Goal: Transaction & Acquisition: Purchase product/service

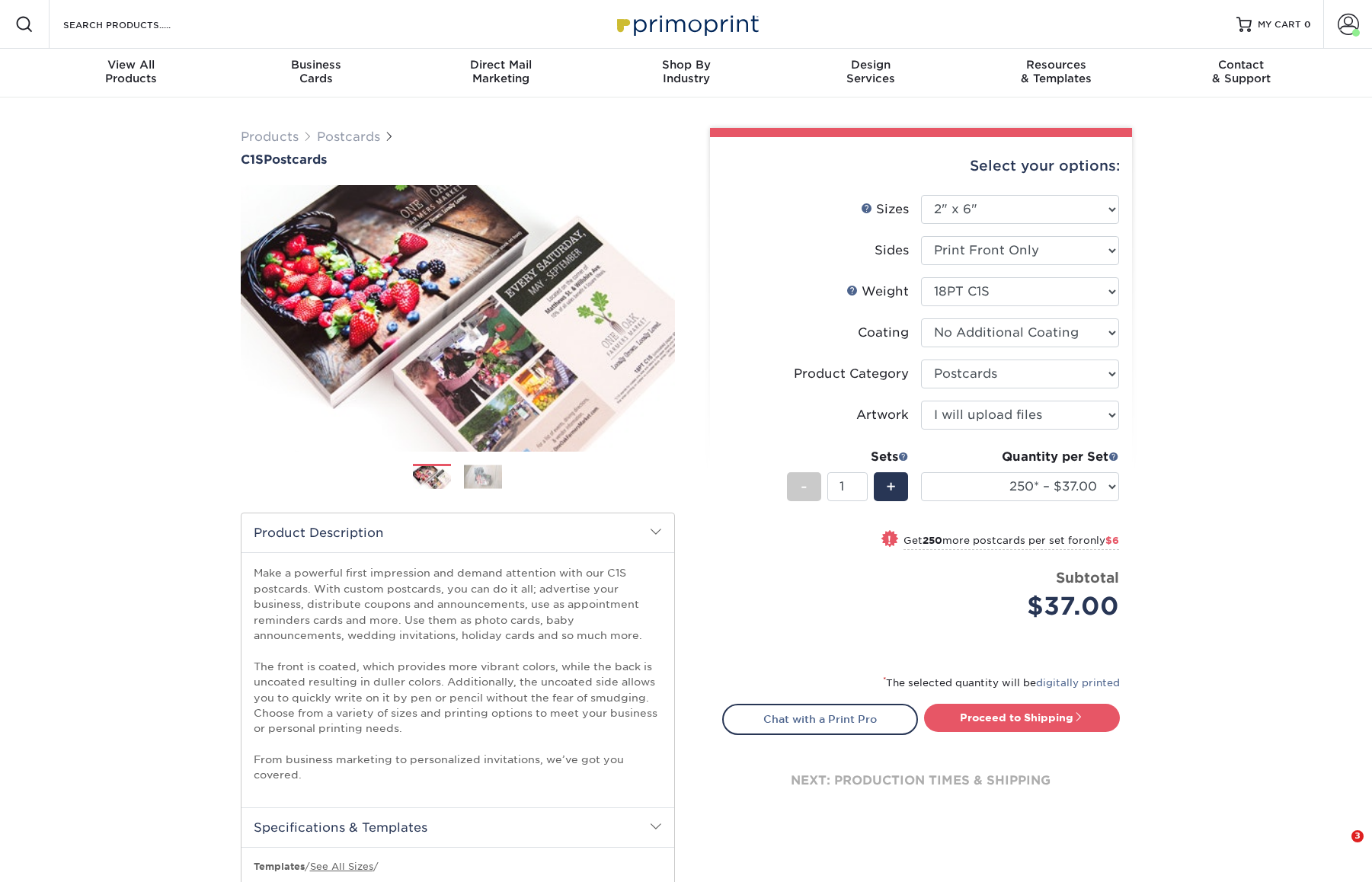
select select "2.00x6.00"
select select "9b7272e0-d6c8-4c3c-8e97-d3a1bcdab858"
select select "upload"
select select "250* – $37.00"
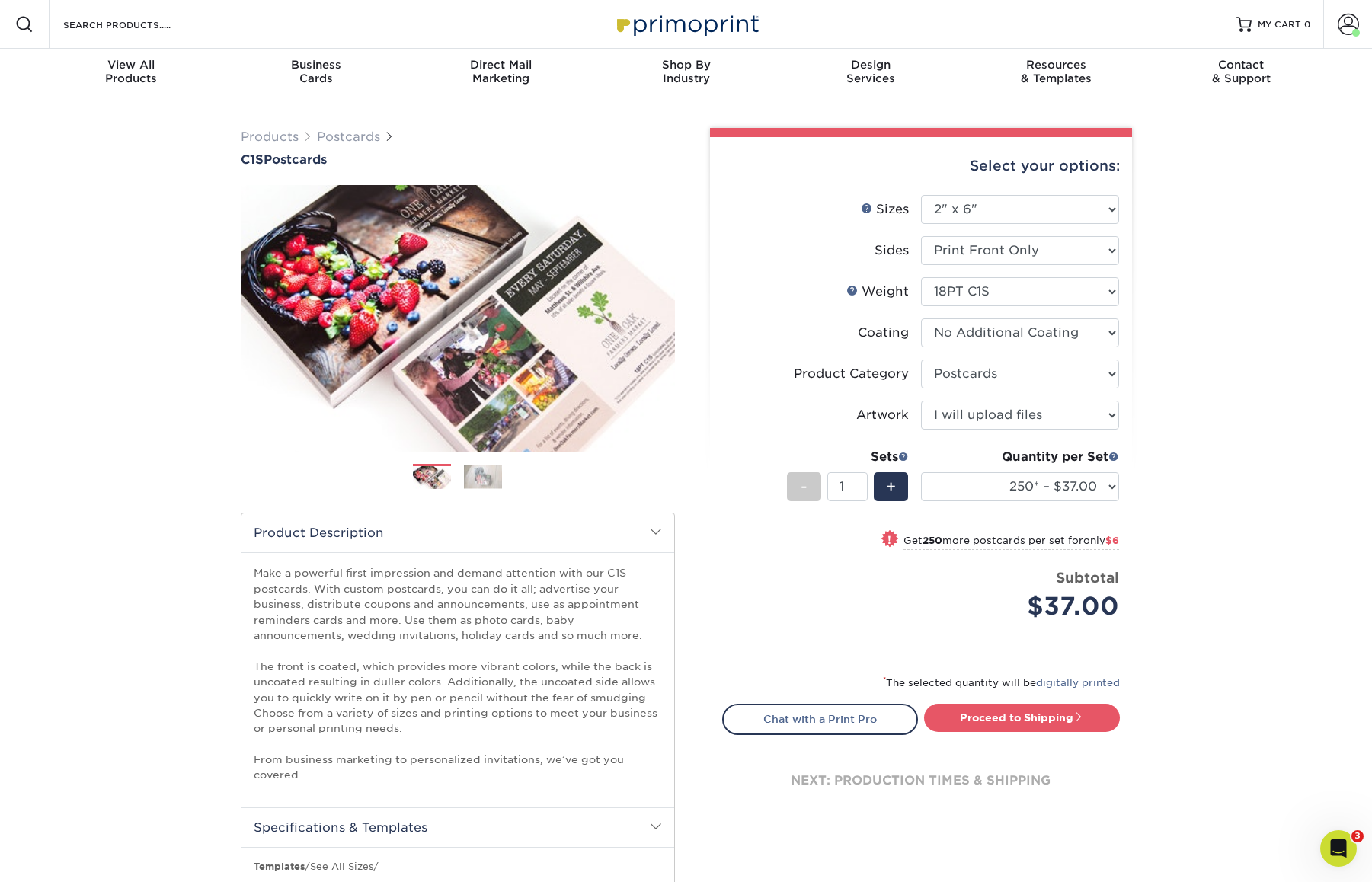
click at [1102, 487] on select "100* – $30.00 250* – $37.00 500 – $43.00 1000 – $56.00 2500 – $109.00 5000 – $1…" at bounding box center [1020, 486] width 198 height 29
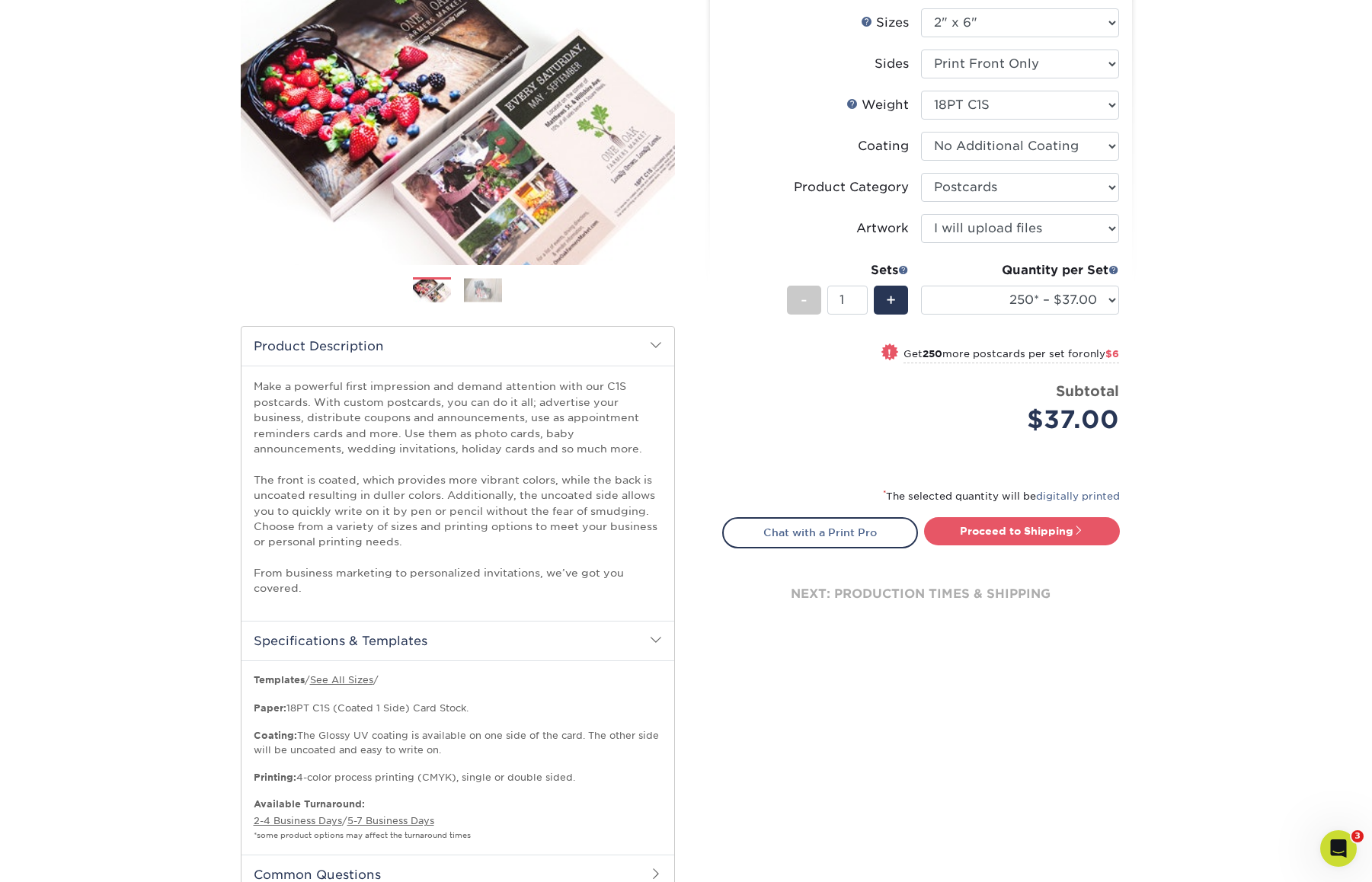
scroll to position [245, 0]
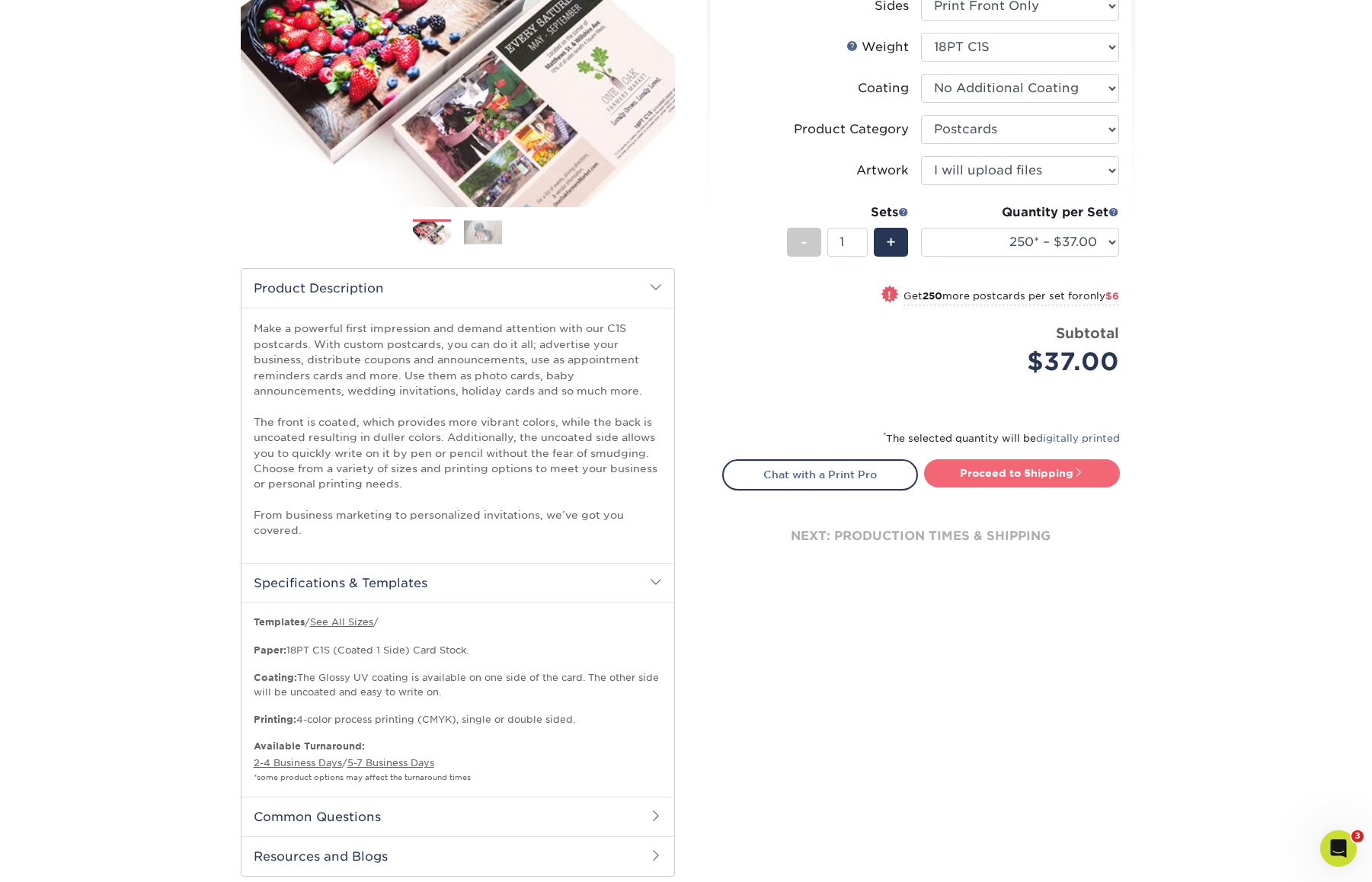
click at [1044, 481] on link "Proceed to Shipping" at bounding box center [1022, 472] width 196 height 27
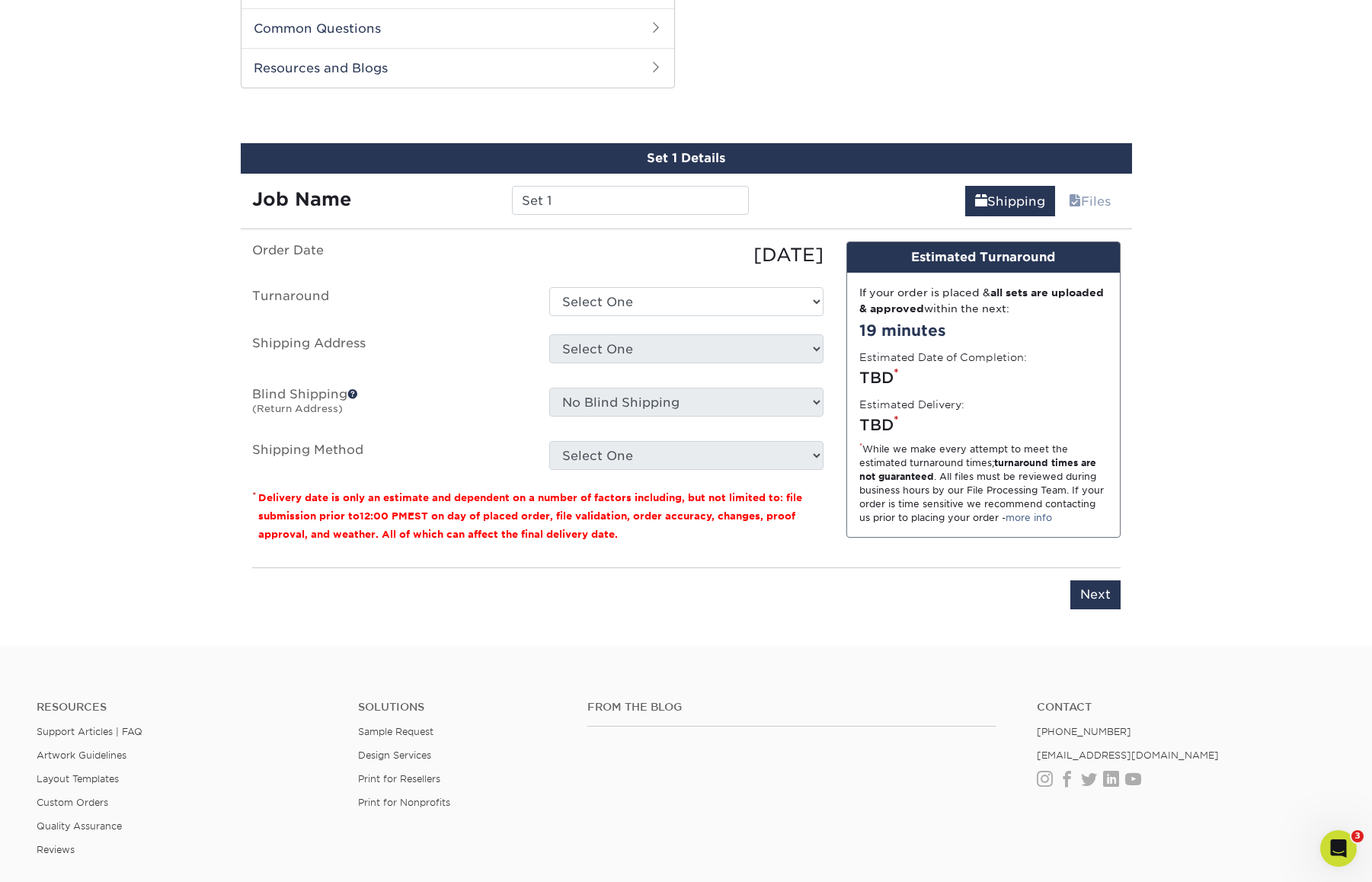
scroll to position [1047, 0]
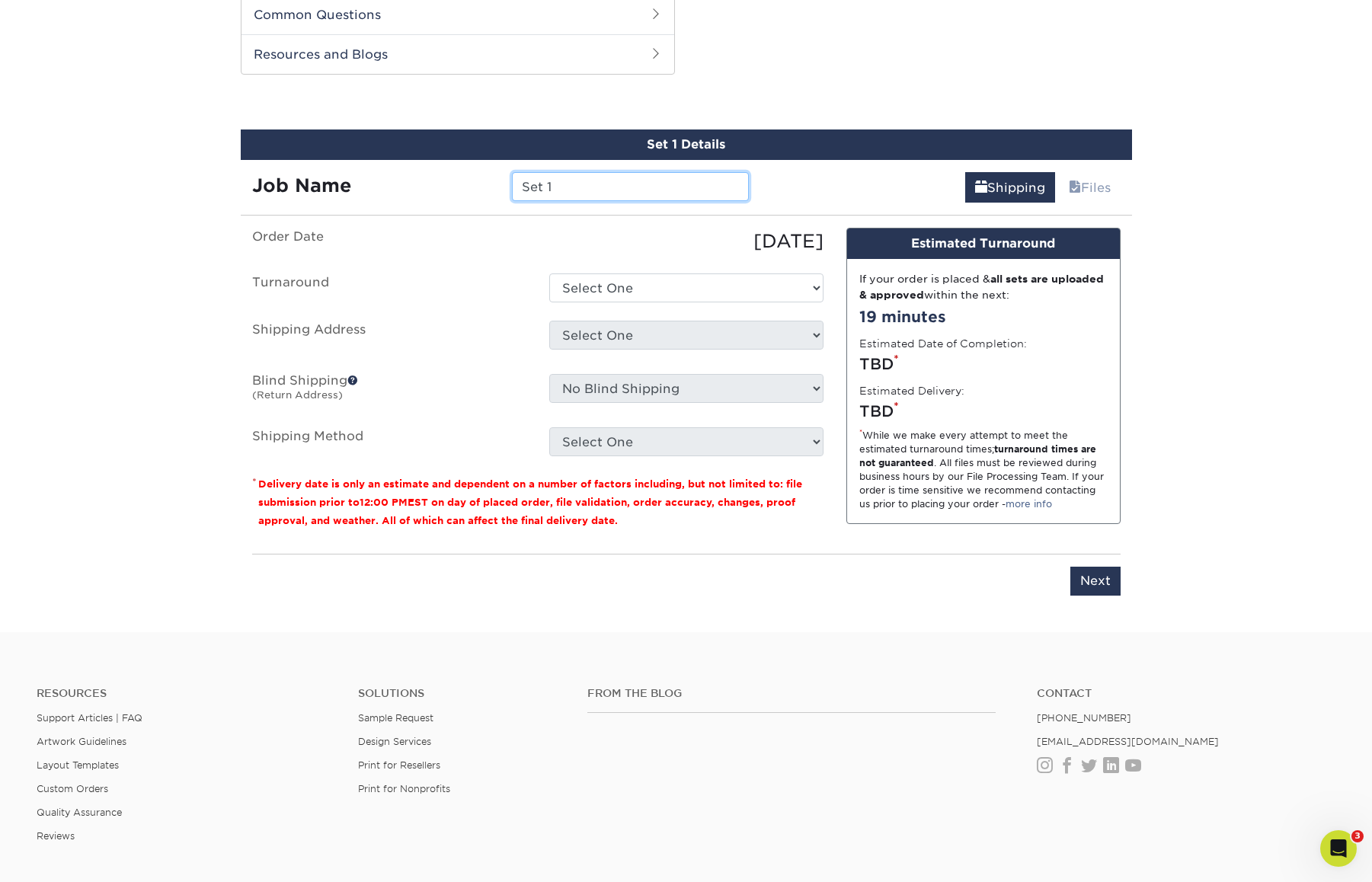
click at [614, 195] on input "Set 1" at bounding box center [631, 186] width 237 height 29
drag, startPoint x: 614, startPoint y: 195, endPoint x: 403, endPoint y: 170, distance: 212.5
click at [403, 170] on div "Job Name Set 1" at bounding box center [500, 182] width 521 height 43
type input "ny expo 2025"
click at [736, 295] on select "Select One 5-7 Business Days 2-4 Business Days (+$7.73)" at bounding box center [686, 288] width 274 height 29
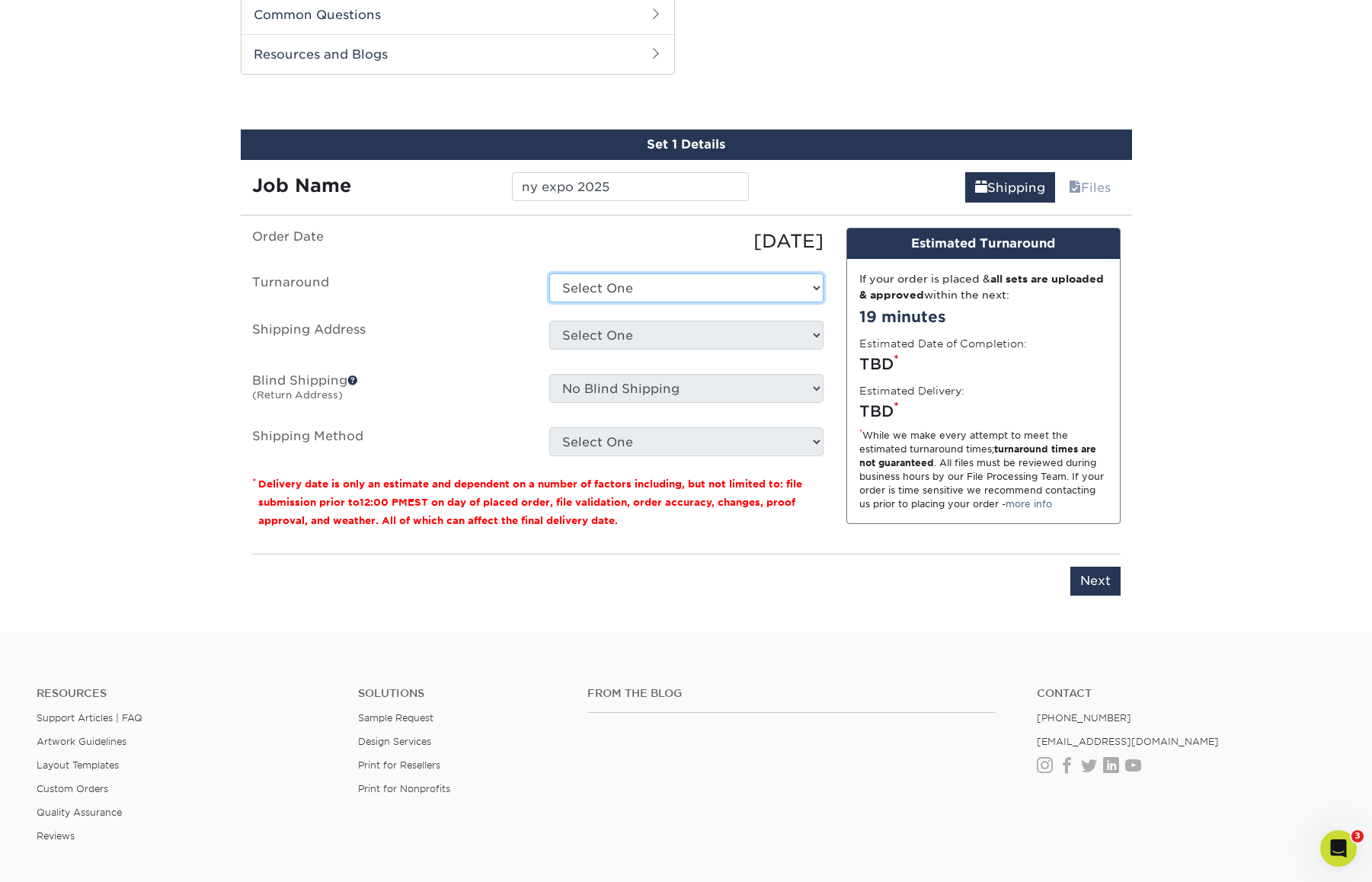
select select "6d3f0677-4807-400f-b1aa-788777fcf3e6"
click at [550, 274] on select "Select One 5-7 Business Days 2-4 Business Days (+$7.73)" at bounding box center [686, 288] width 274 height 29
drag, startPoint x: 736, startPoint y: 295, endPoint x: 801, endPoint y: 328, distance: 72.9
click at [801, 328] on select "Select One 3b Apogee Media Flatiron Terrace Power Pilates + Add New Address" at bounding box center [686, 334] width 274 height 29
select select "279682"
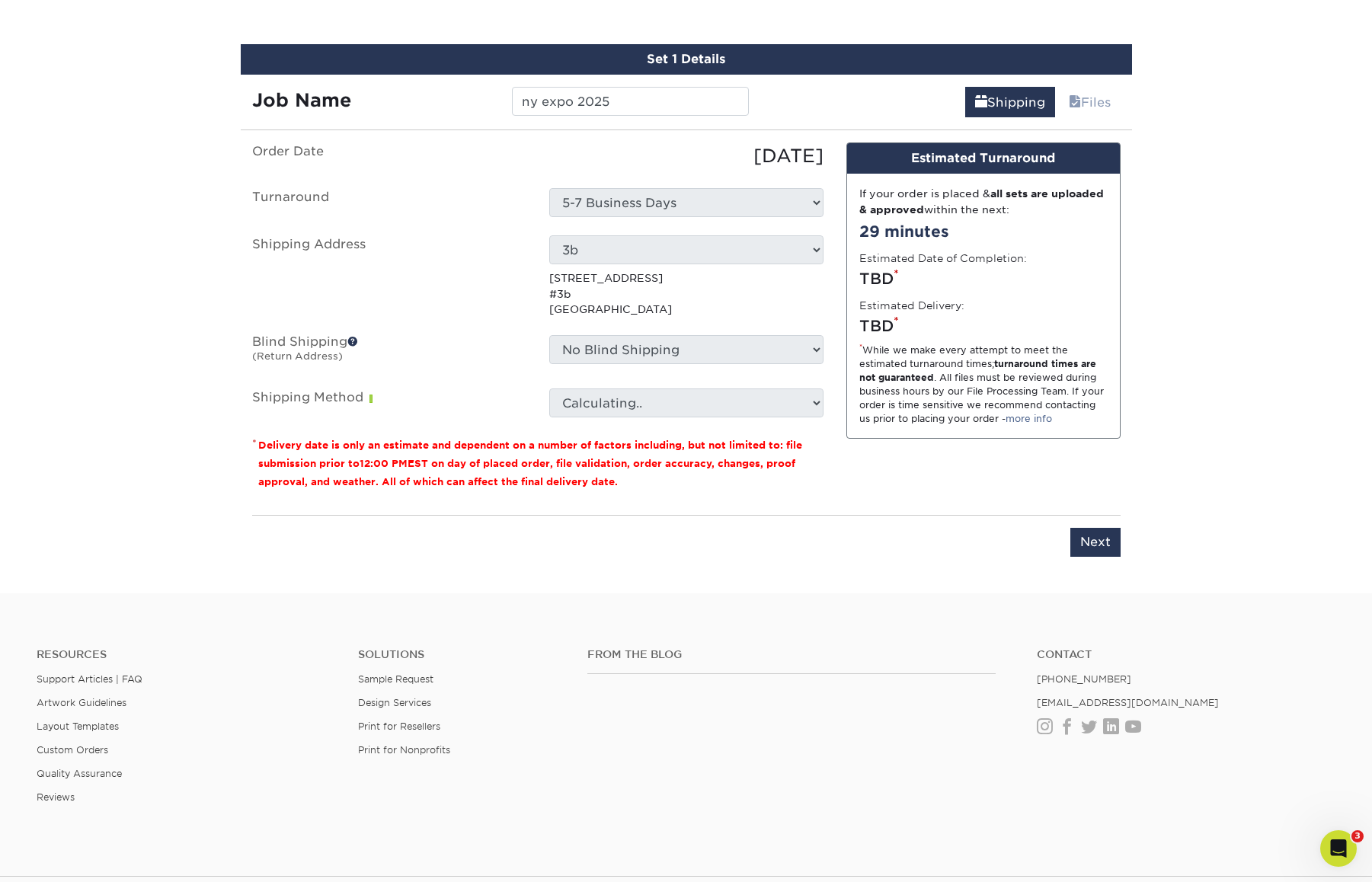
scroll to position [1290, 0]
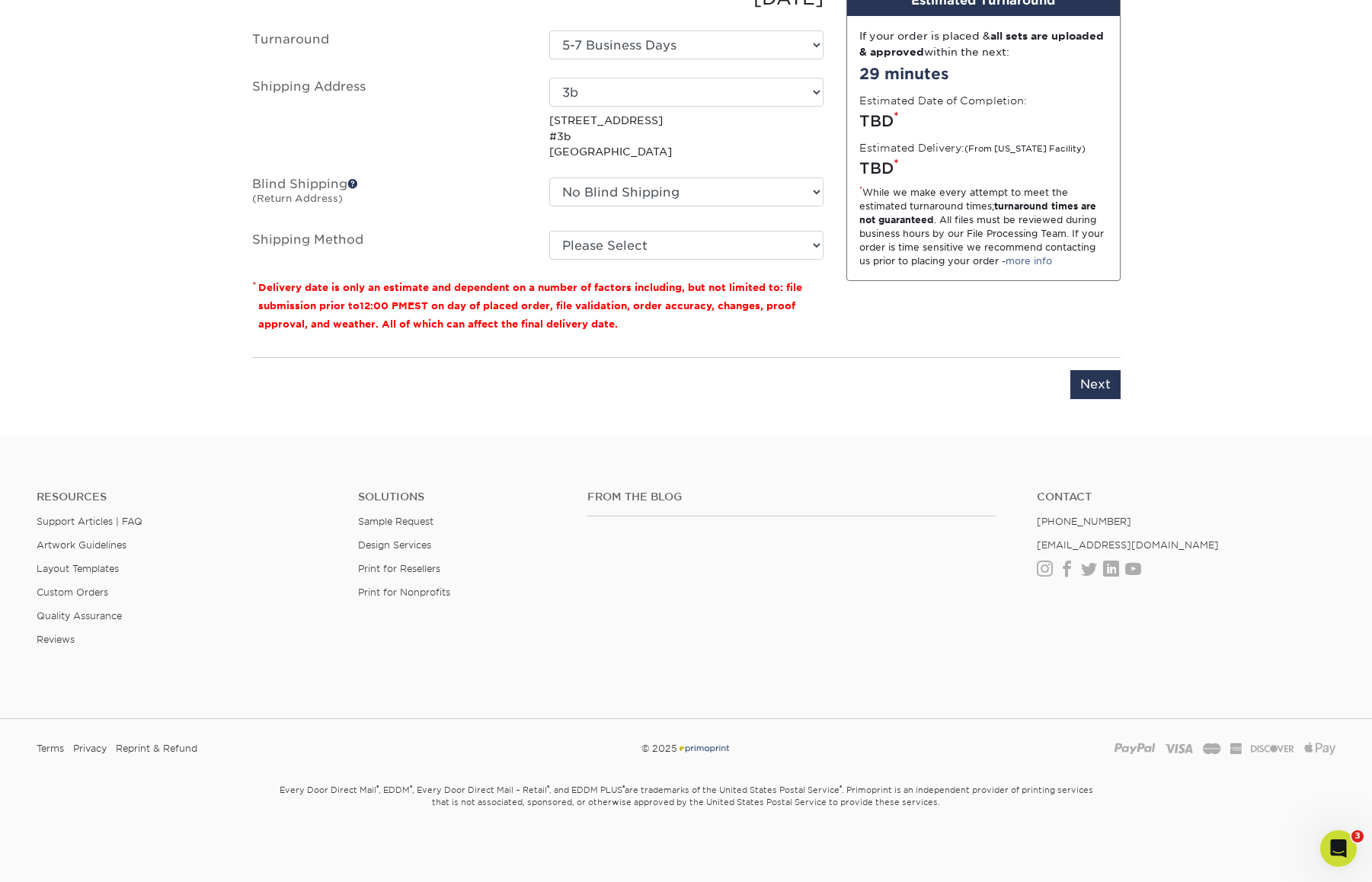
click at [793, 260] on fieldset "Order Date 09/24/2025 Turnaround Select One 5-7 Business Days 2-4 Business Days…" at bounding box center [537, 131] width 571 height 293
click at [805, 247] on select "Please Select Ground Shipping (+$23.05) 3 Day Shipping Service (+$25.35) 2 Day …" at bounding box center [686, 245] width 274 height 29
select select "03"
click at [550, 231] on select "Please Select Ground Shipping (+$23.05) 3 Day Shipping Service (+$25.35) 2 Day …" at bounding box center [686, 245] width 274 height 29
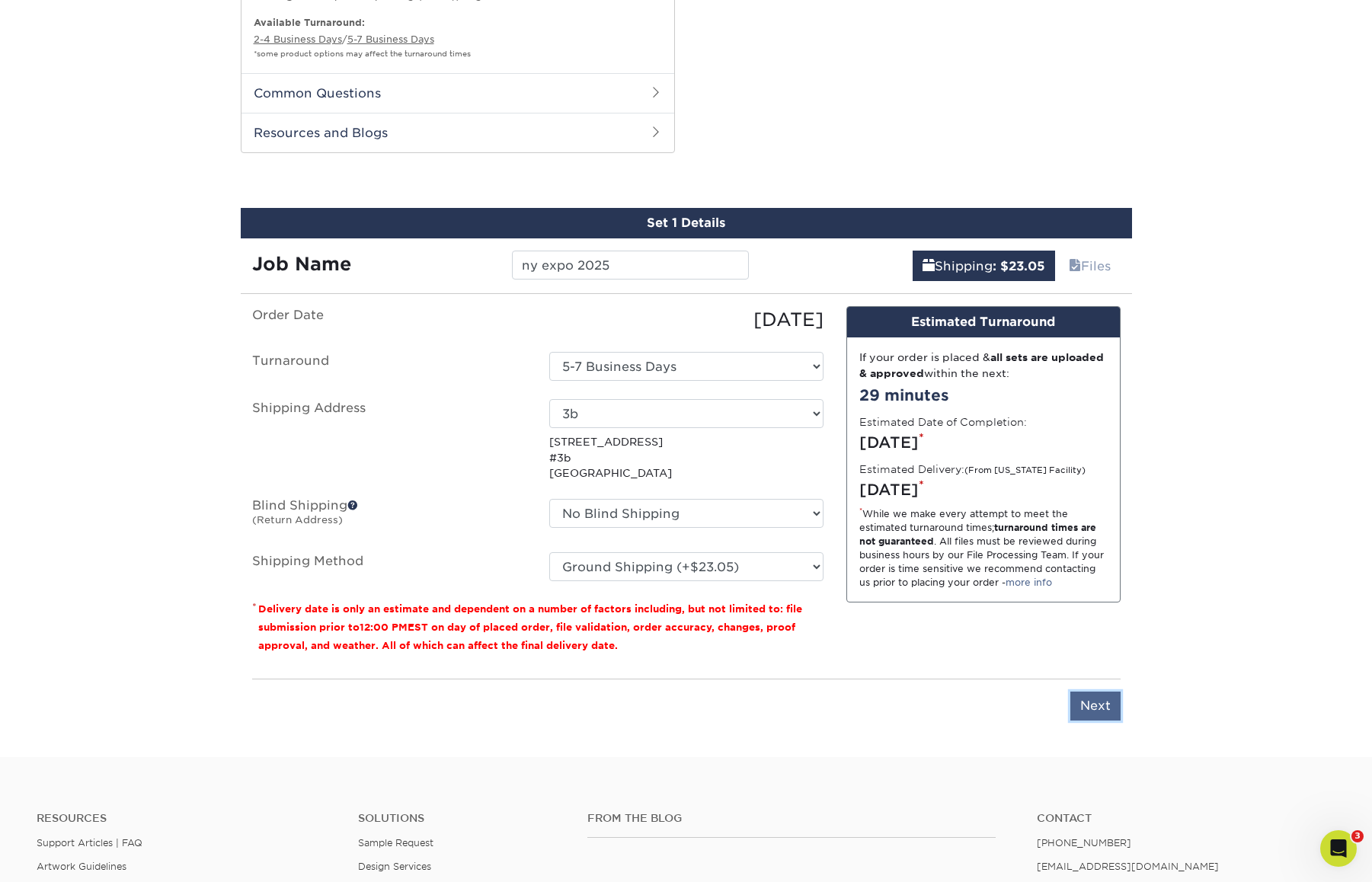
click at [1098, 712] on input "Next" at bounding box center [1095, 706] width 50 height 29
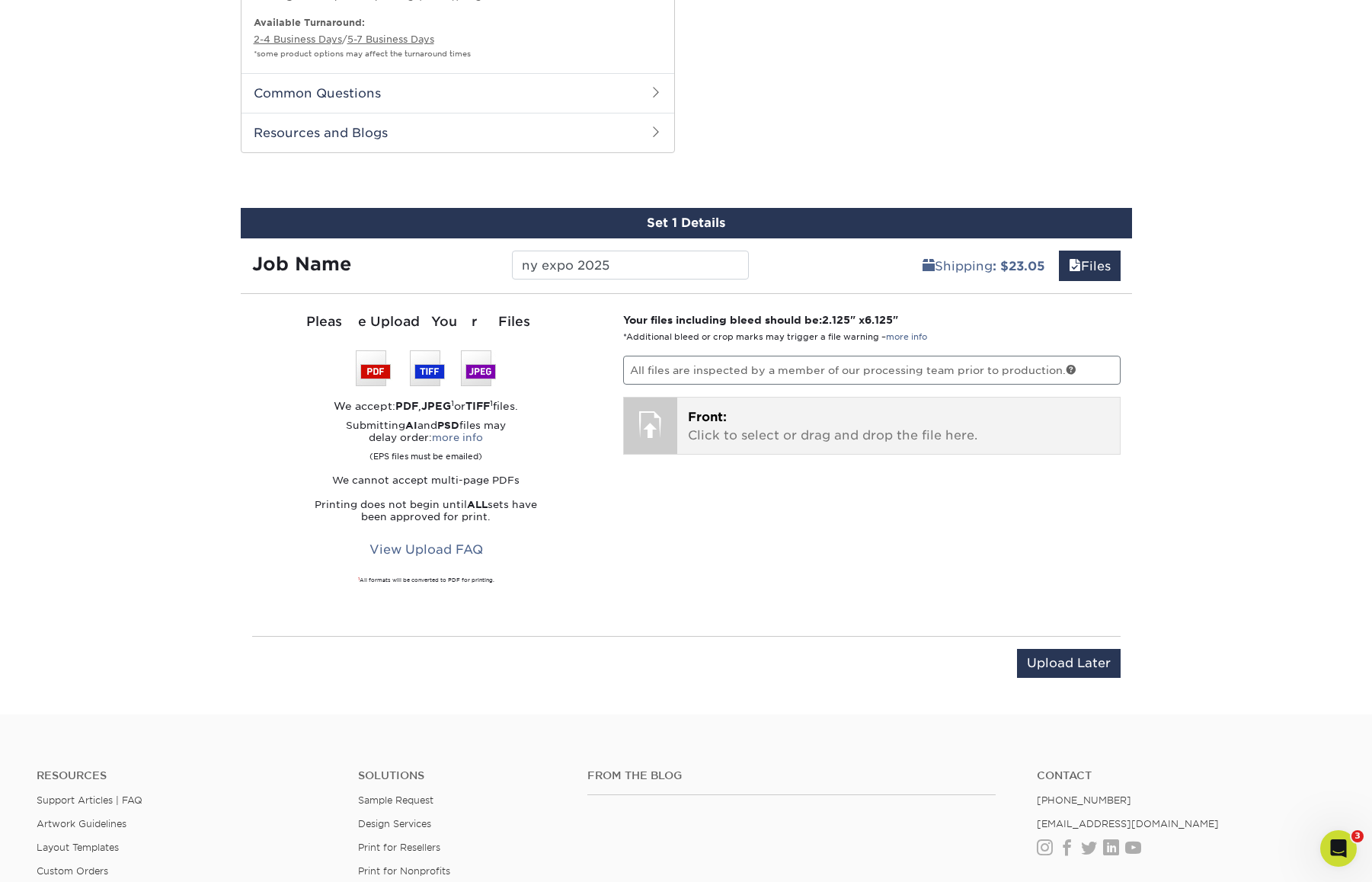
click at [679, 439] on div "Front: Click to select or drag and drop the file here. Choose file" at bounding box center [898, 426] width 442 height 57
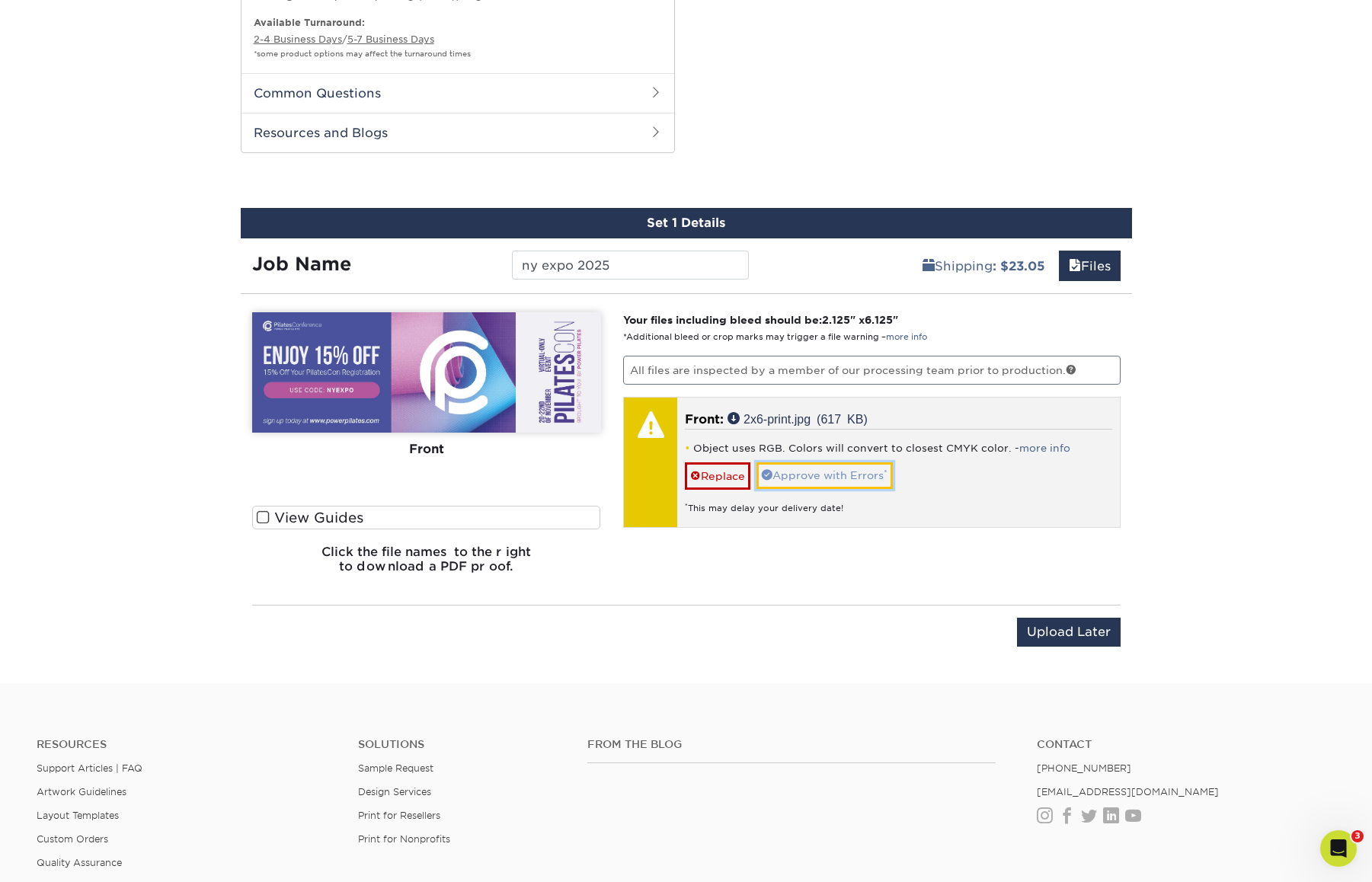
click at [833, 481] on link "Approve with Errors *" at bounding box center [824, 475] width 136 height 26
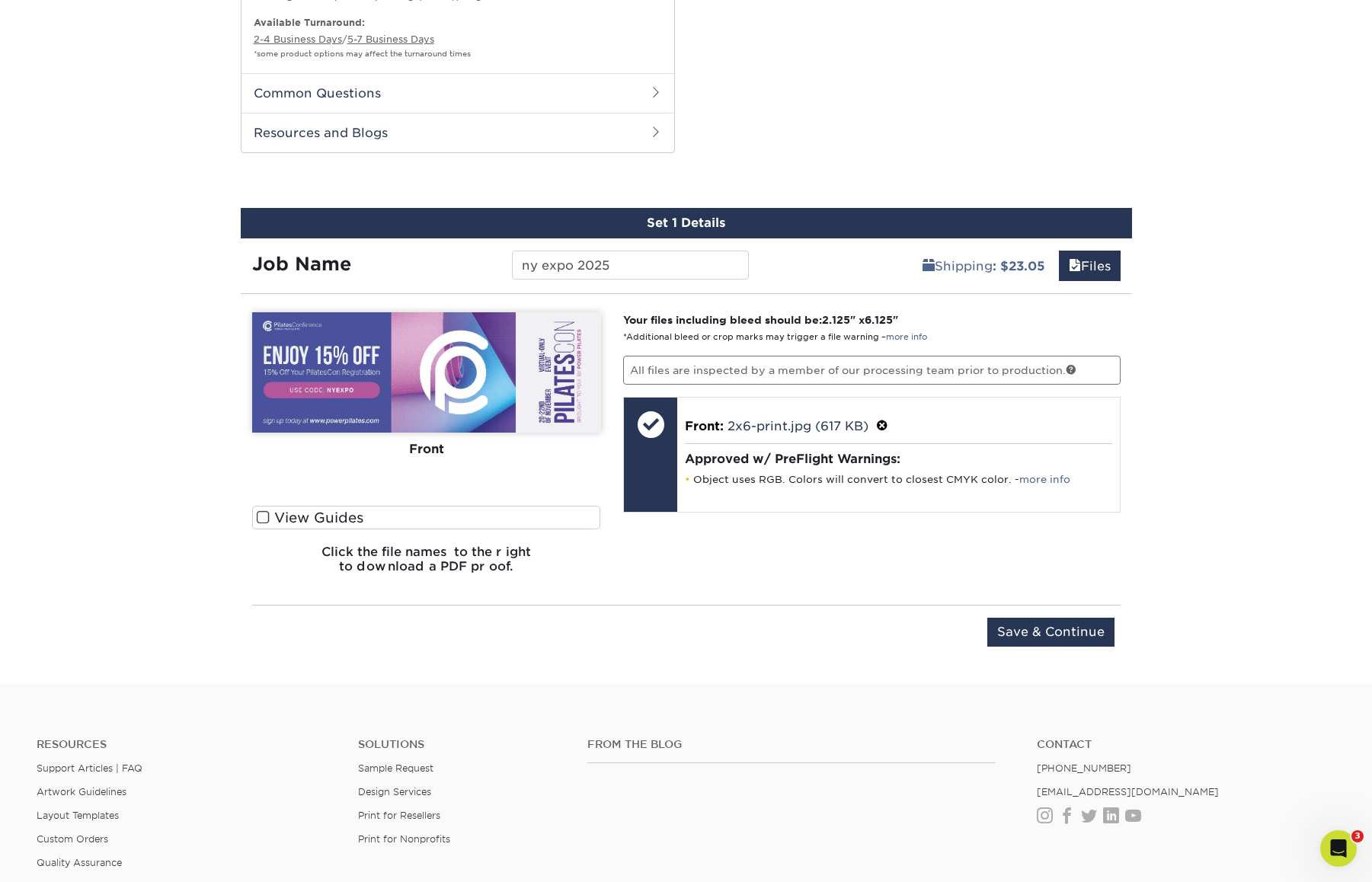
click at [258, 515] on span at bounding box center [264, 518] width 13 height 15
click at [0, 0] on input "View Guides" at bounding box center [0, 0] width 0 height 0
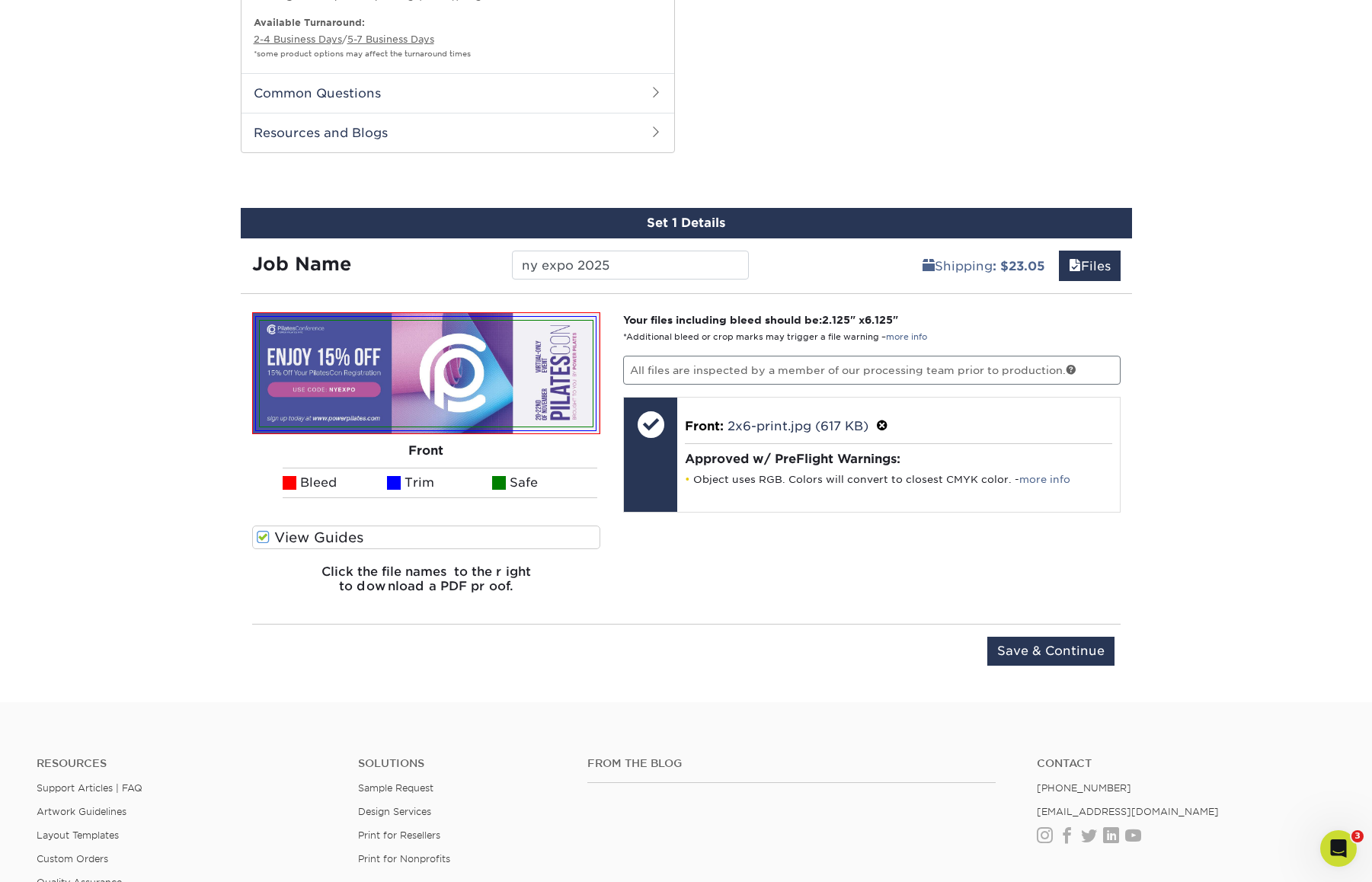
click at [258, 514] on div "Front Back Bleed Trim Safe" at bounding box center [427, 418] width 349 height 212
click at [265, 533] on span at bounding box center [264, 537] width 13 height 15
click at [0, 0] on input "View Guides" at bounding box center [0, 0] width 0 height 0
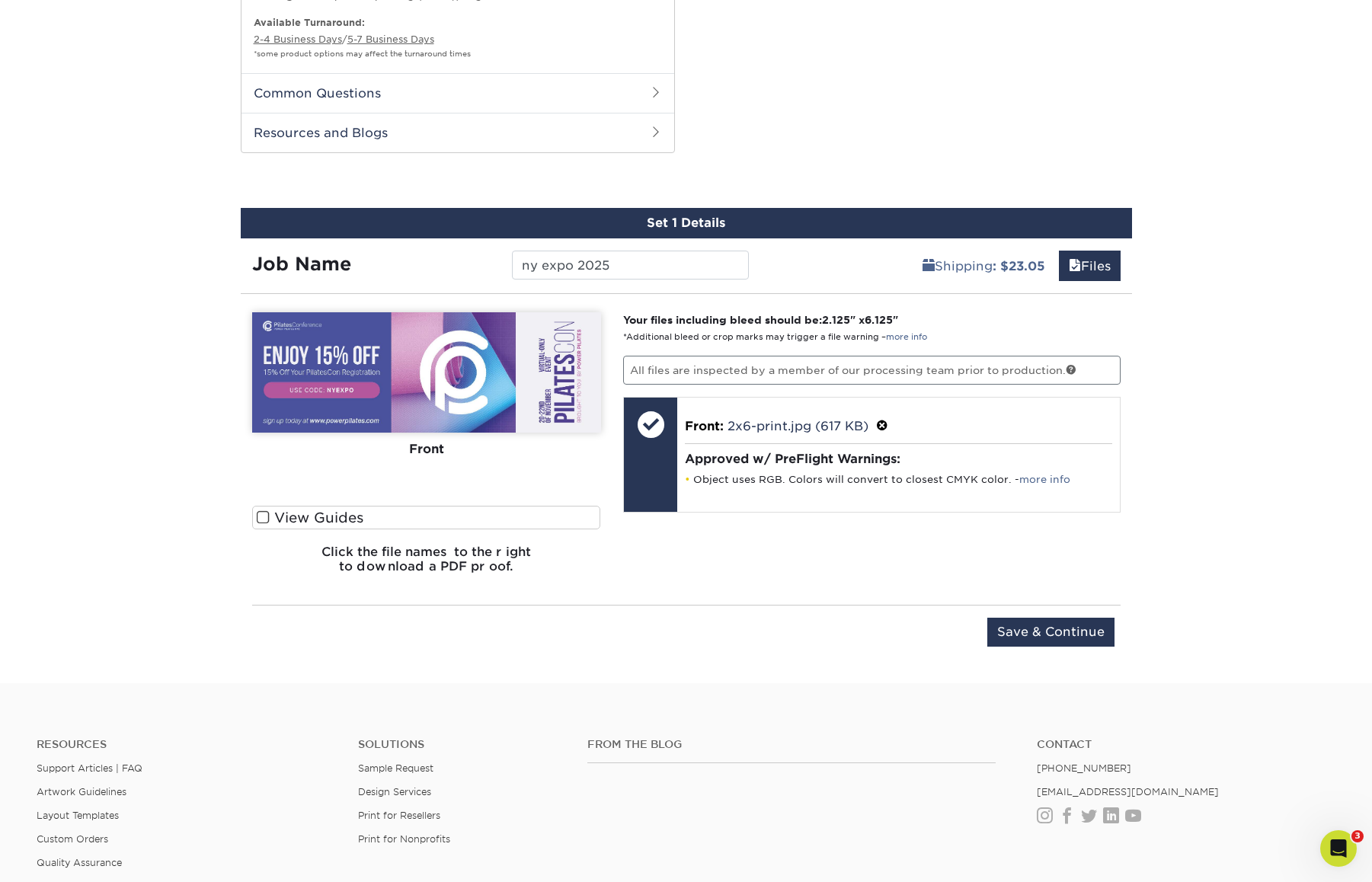
click at [265, 533] on div "View Guides" at bounding box center [427, 522] width 349 height 32
click at [265, 518] on span at bounding box center [264, 518] width 13 height 15
click at [0, 0] on input "View Guides" at bounding box center [0, 0] width 0 height 0
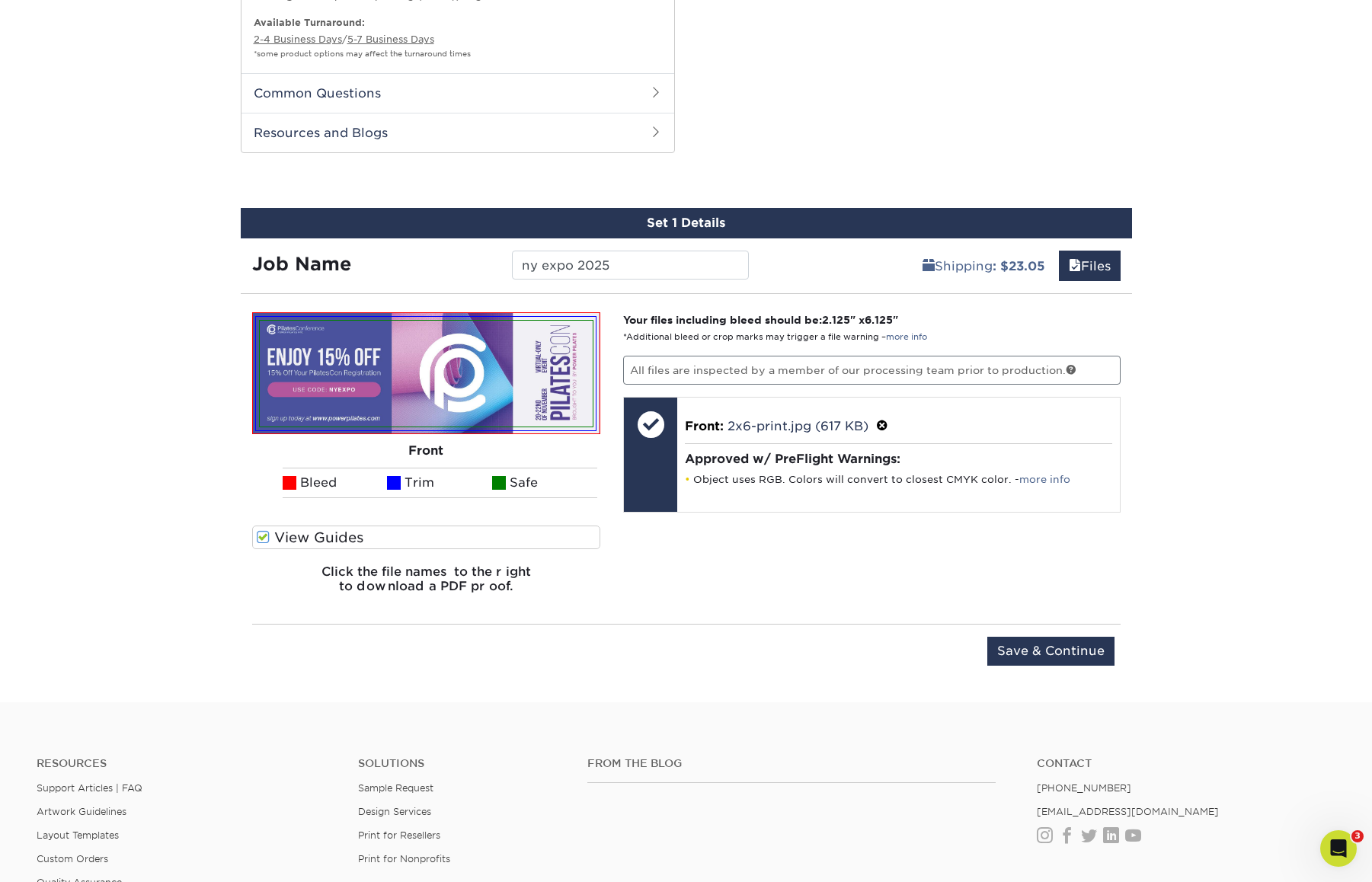
click at [265, 518] on div "Front Back Bleed Trim Safe" at bounding box center [427, 418] width 349 height 212
click at [265, 521] on div "Front Back Bleed Trim Safe" at bounding box center [427, 418] width 349 height 212
click at [264, 536] on span at bounding box center [264, 537] width 13 height 15
click at [0, 0] on input "View Guides" at bounding box center [0, 0] width 0 height 0
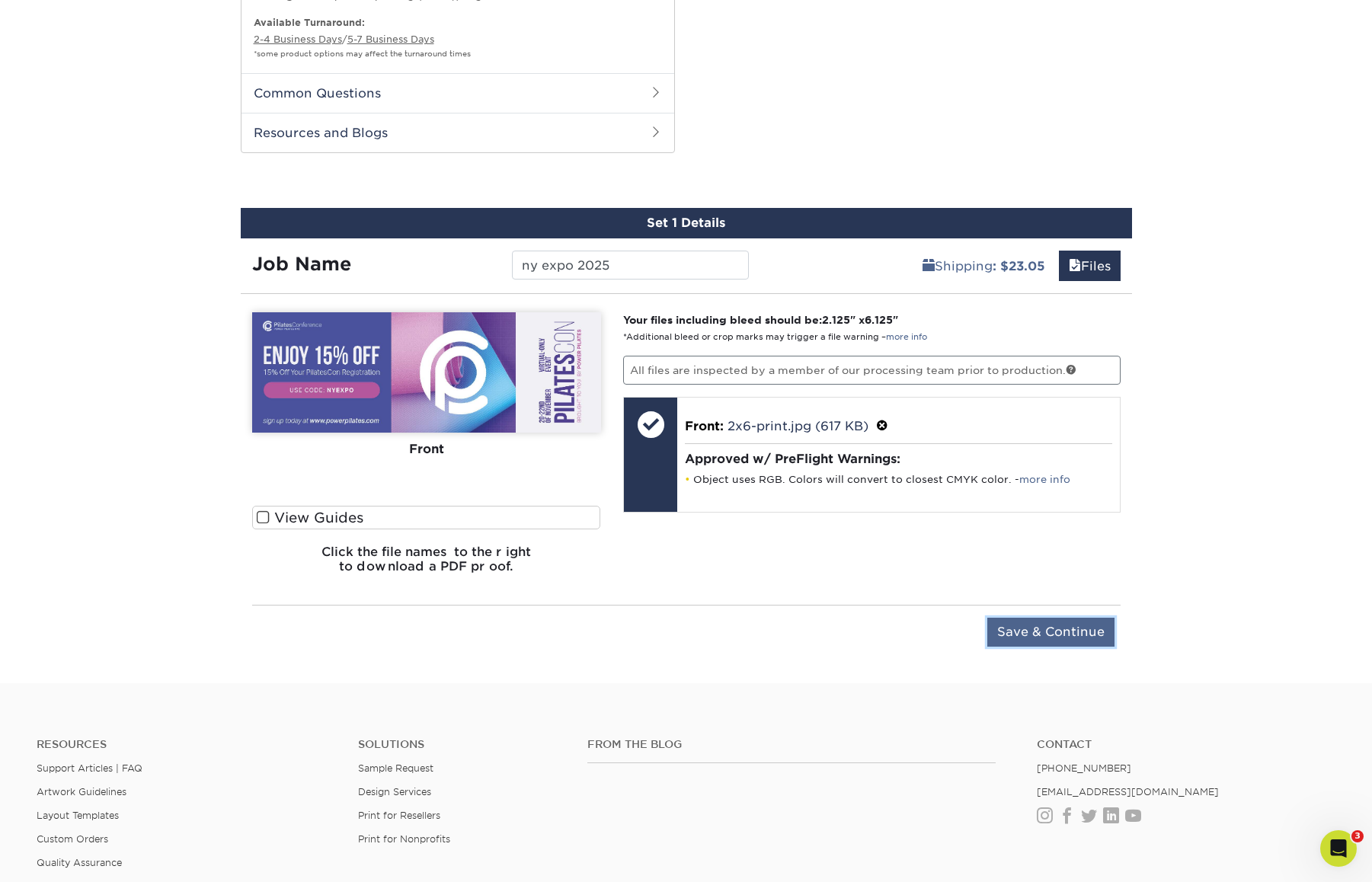
click at [1056, 631] on input "Save & Continue" at bounding box center [1051, 631] width 128 height 29
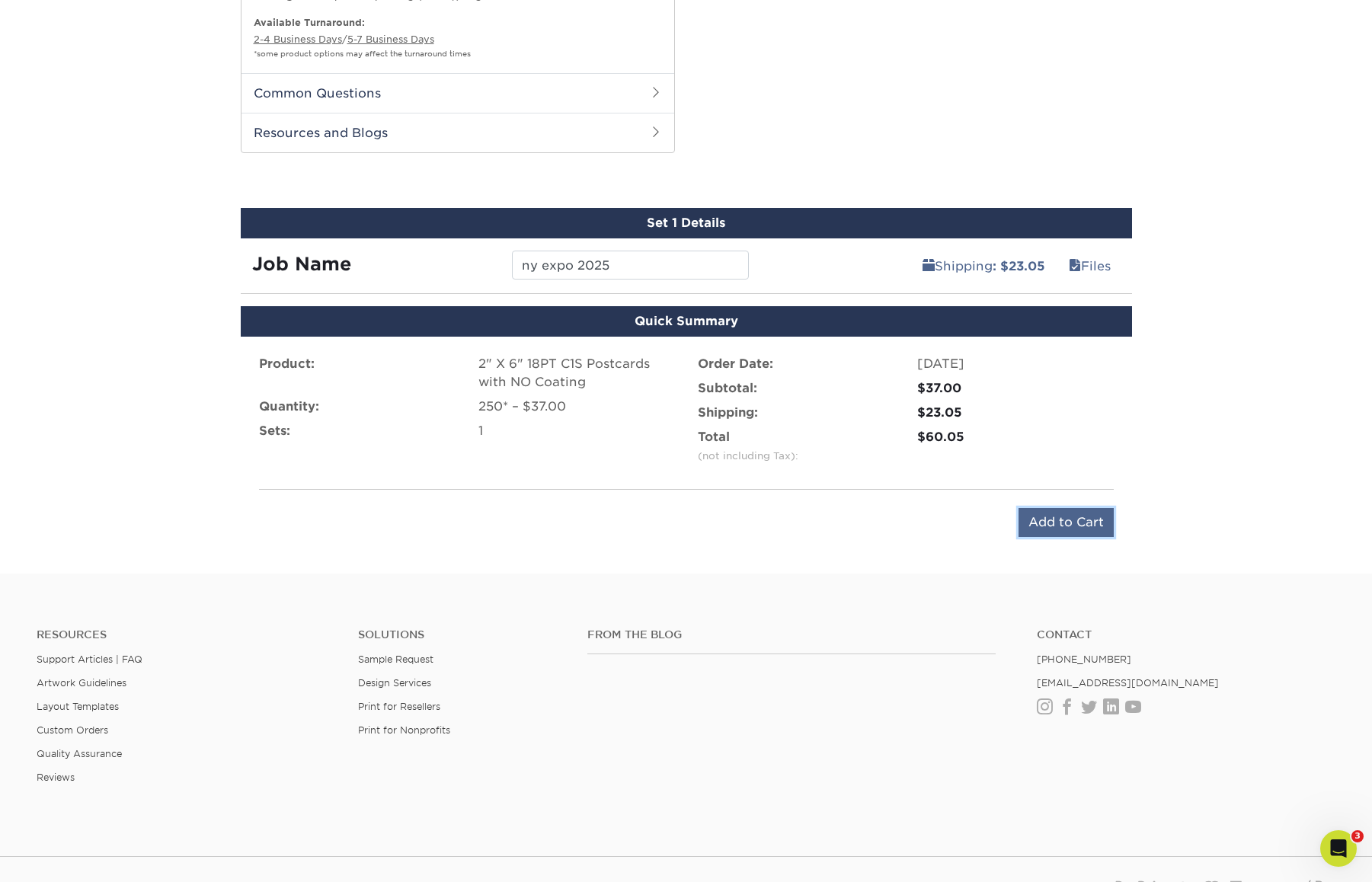
click at [1067, 509] on input "Add to Cart" at bounding box center [1066, 522] width 95 height 29
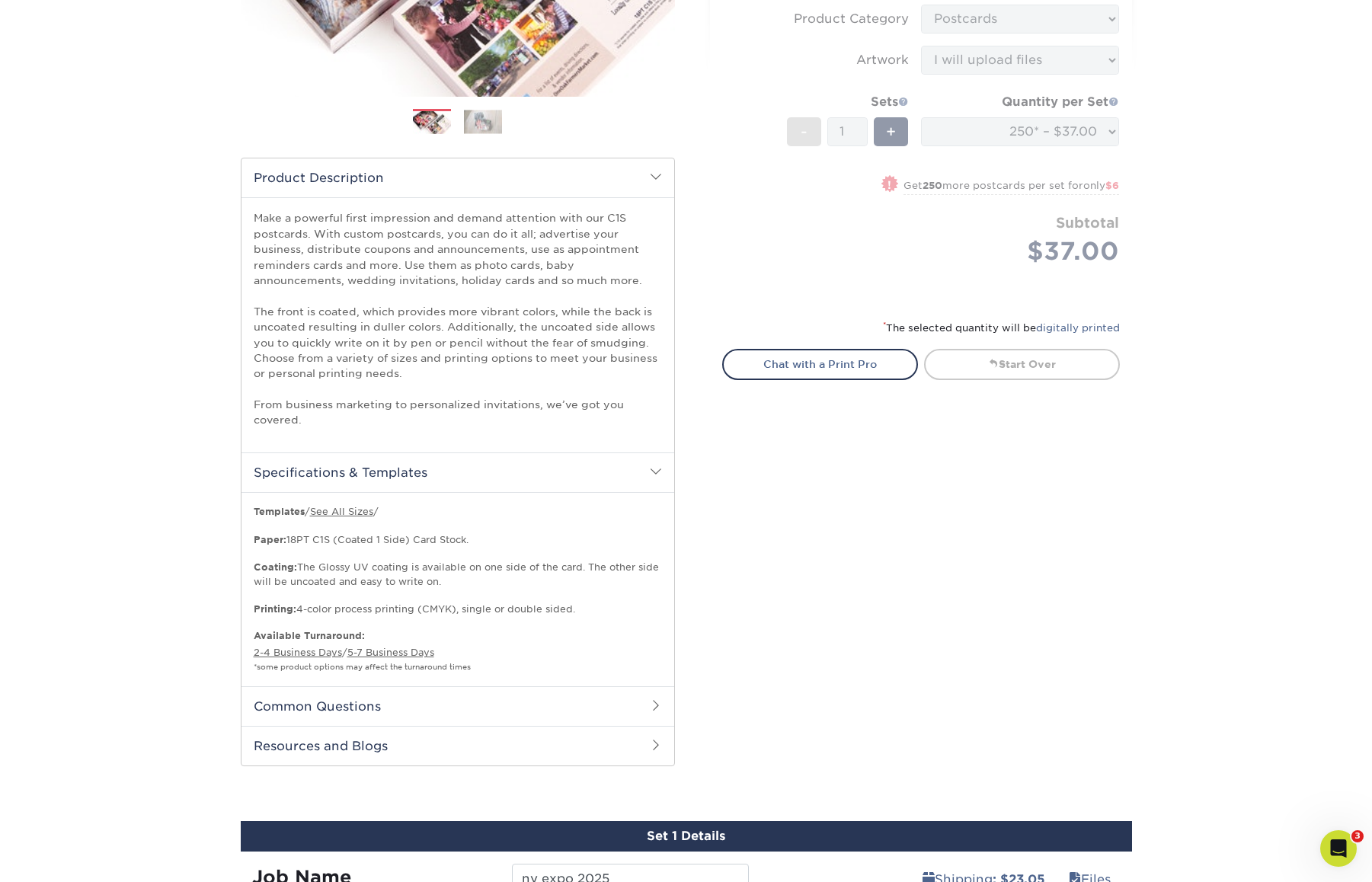
scroll to position [0, 0]
